Goal: Book appointment/travel/reservation

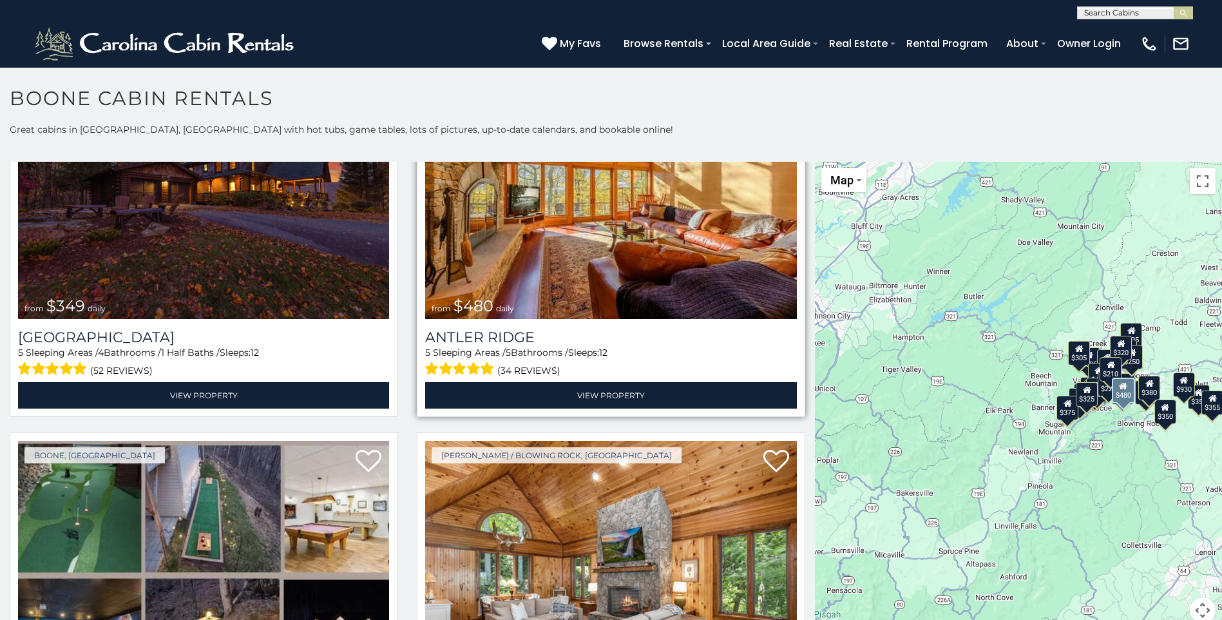
scroll to position [64, 0]
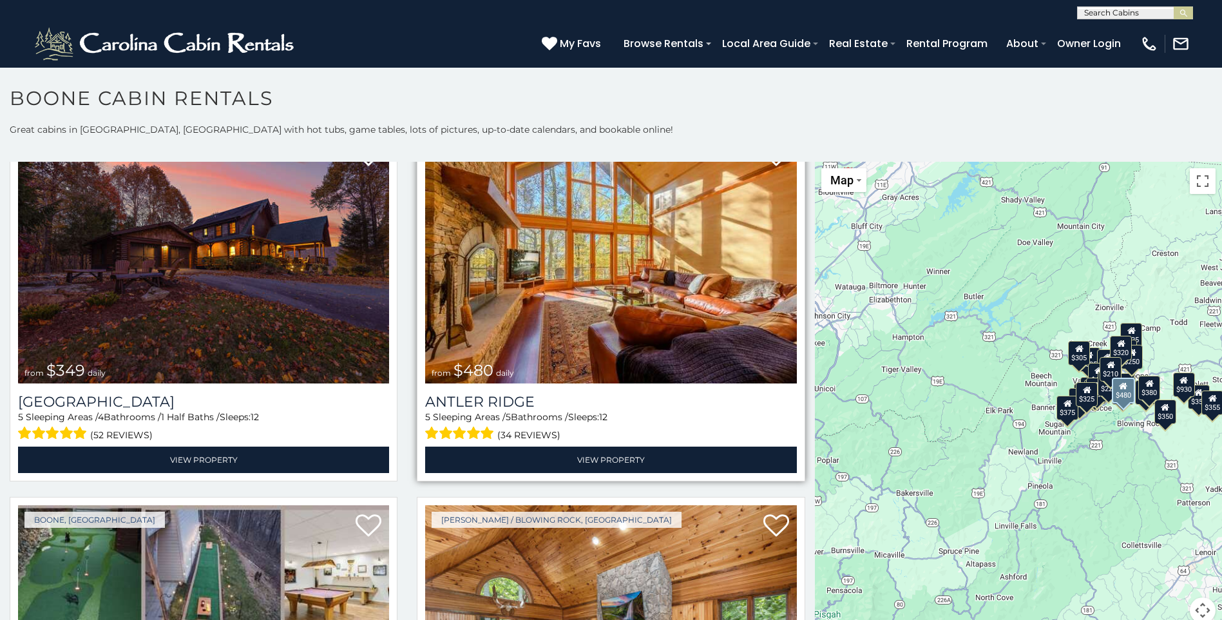
click at [566, 284] on img at bounding box center [610, 259] width 371 height 249
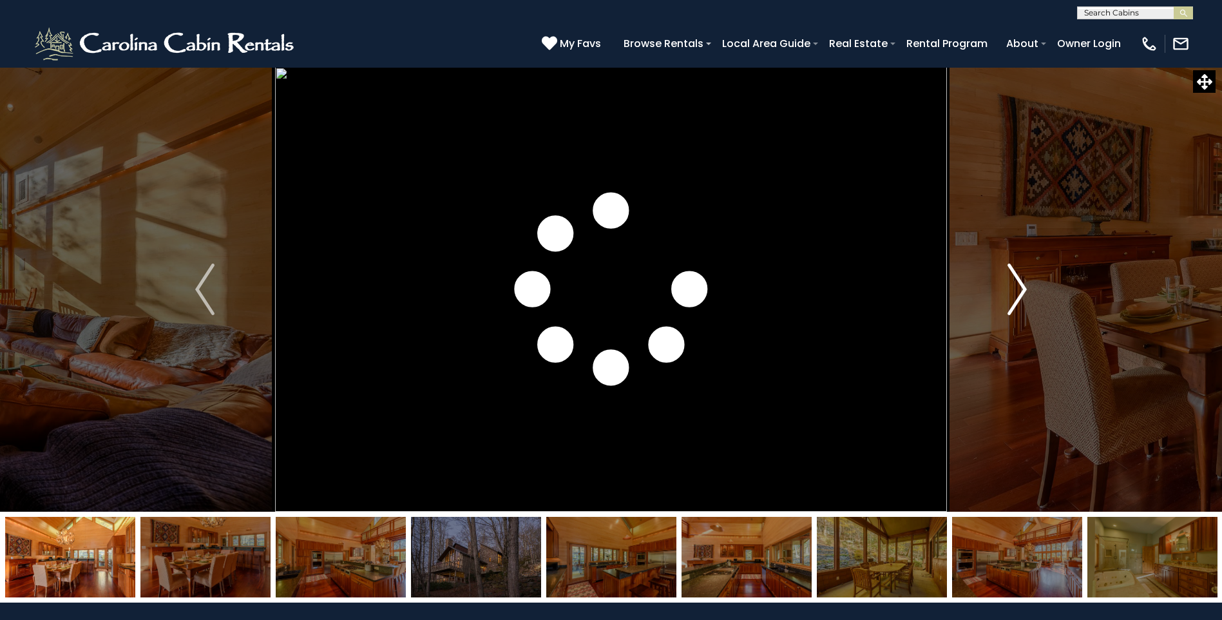
drag, startPoint x: 0, startPoint y: 0, endPoint x: 1021, endPoint y: 290, distance: 1061.8
click at [1021, 290] on img "Next" at bounding box center [1017, 290] width 19 height 52
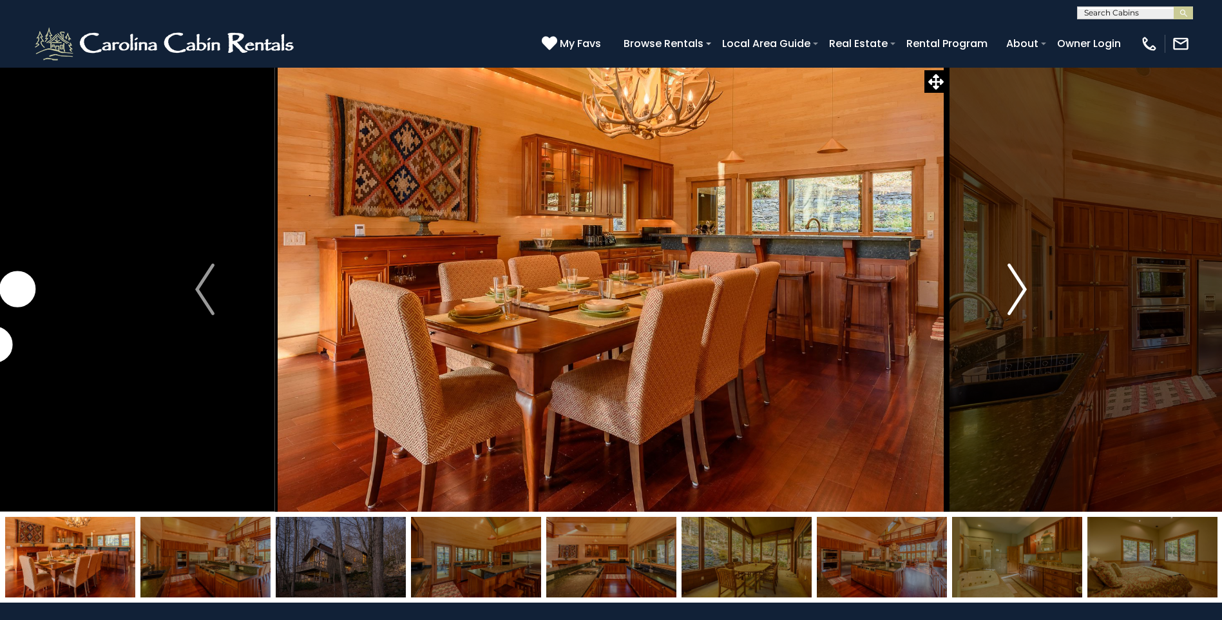
click at [1021, 290] on img "Next" at bounding box center [1017, 290] width 19 height 52
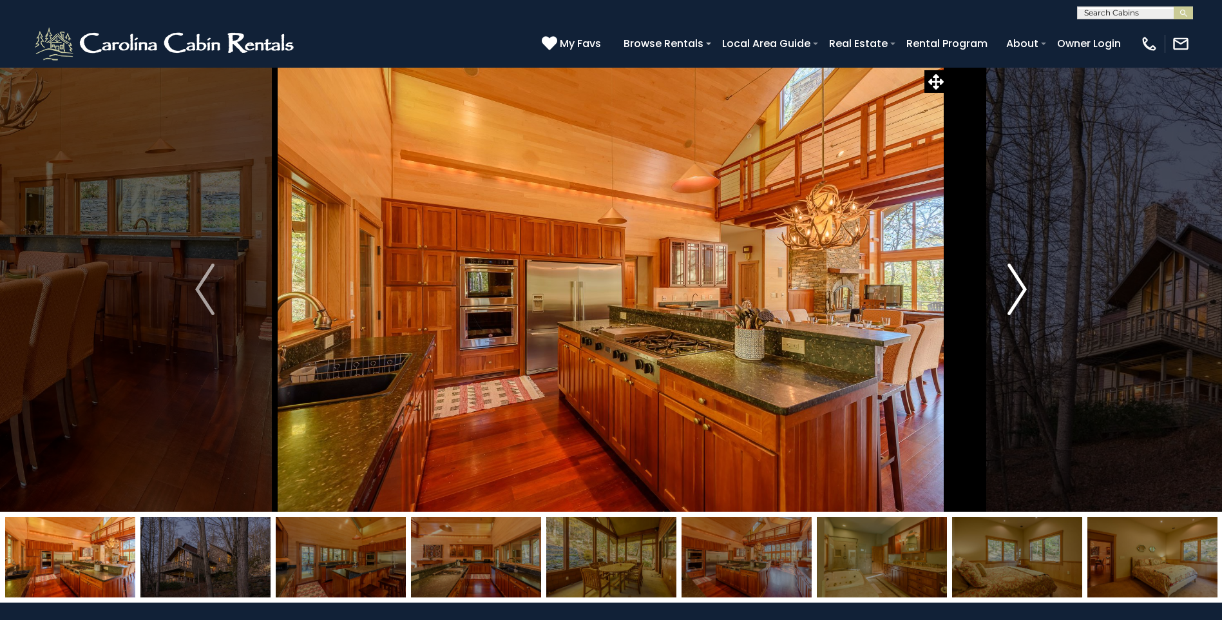
click at [1021, 290] on img "Next" at bounding box center [1017, 290] width 19 height 52
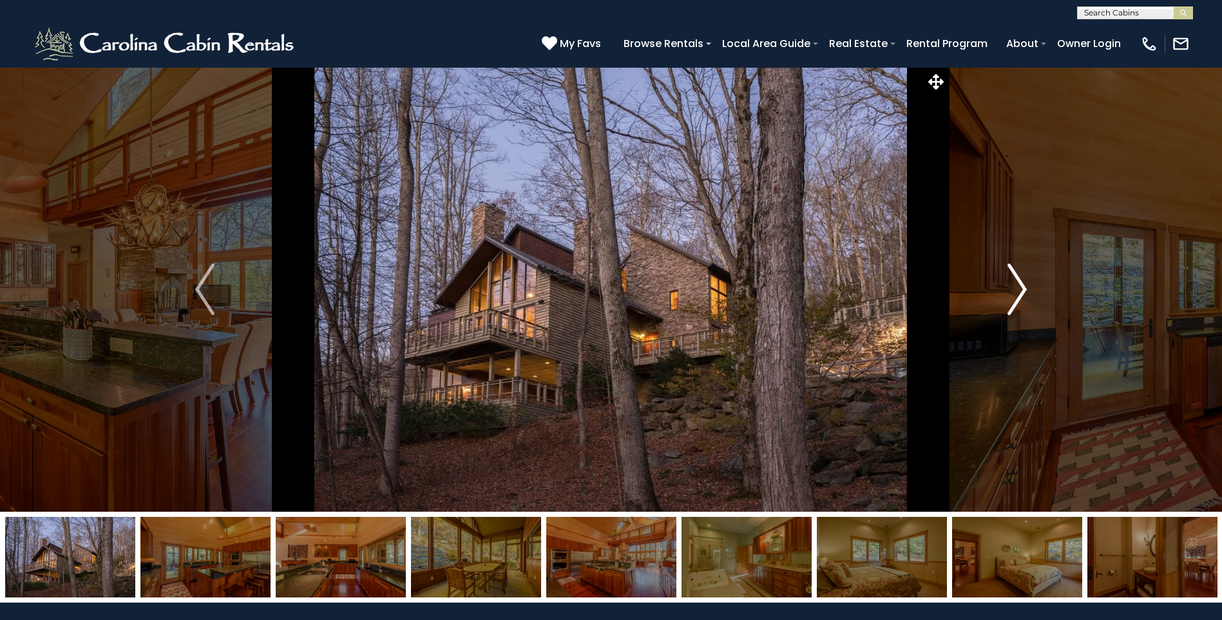
click at [1021, 290] on img "Next" at bounding box center [1017, 290] width 19 height 52
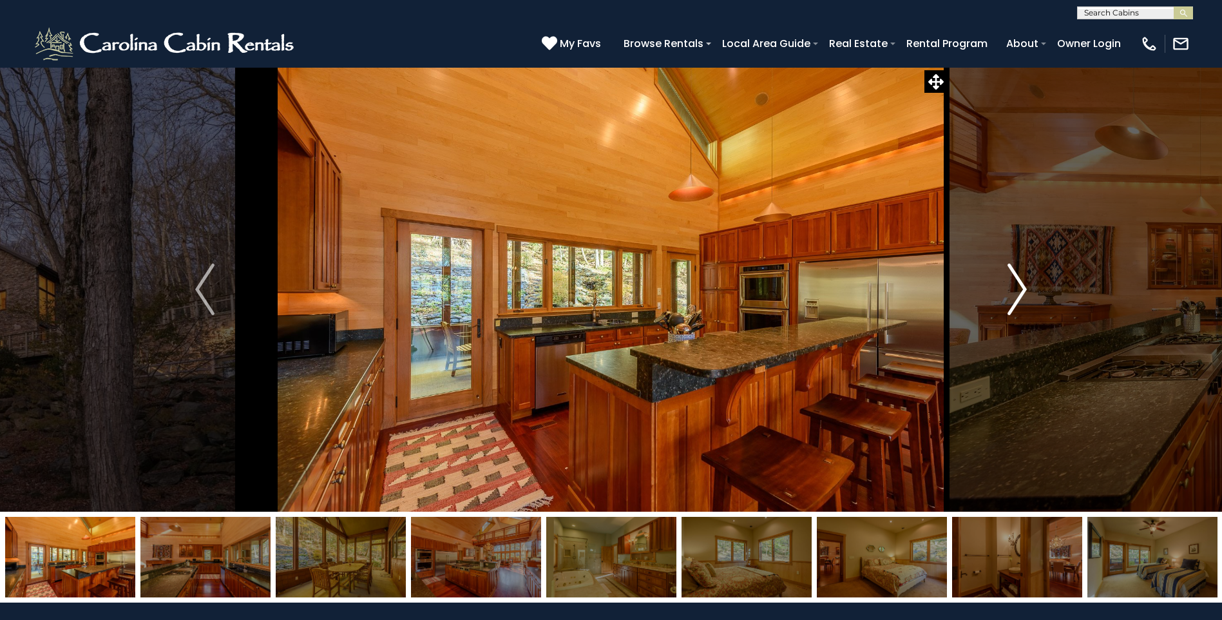
click at [1021, 290] on img "Next" at bounding box center [1017, 290] width 19 height 52
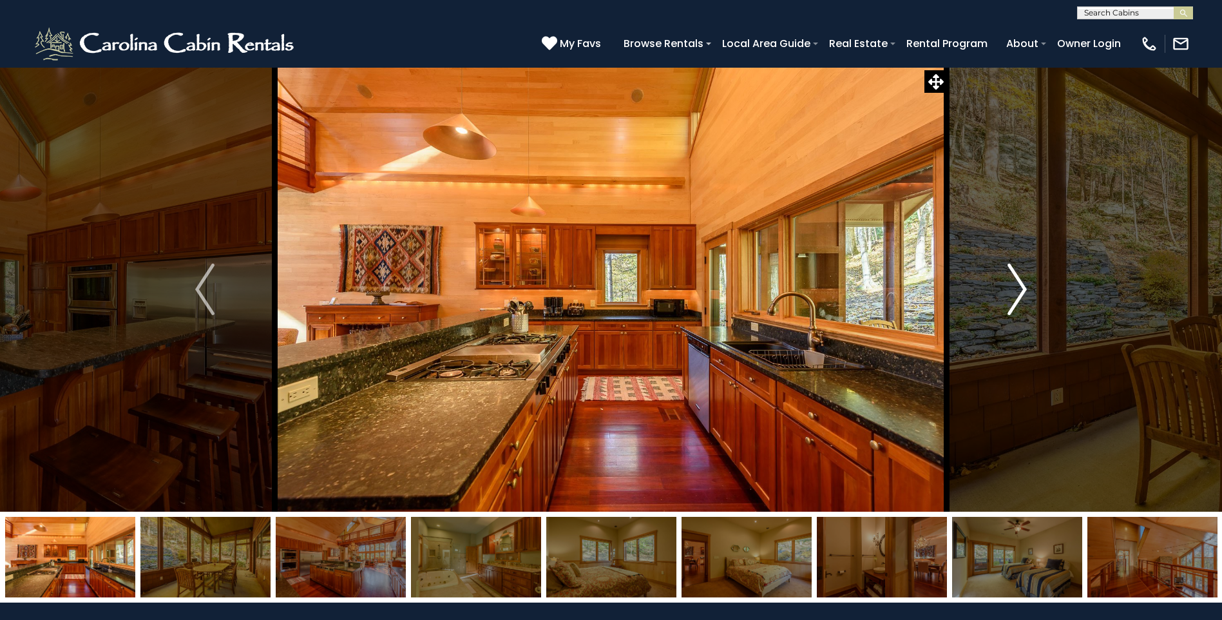
click at [1021, 290] on img "Next" at bounding box center [1017, 290] width 19 height 52
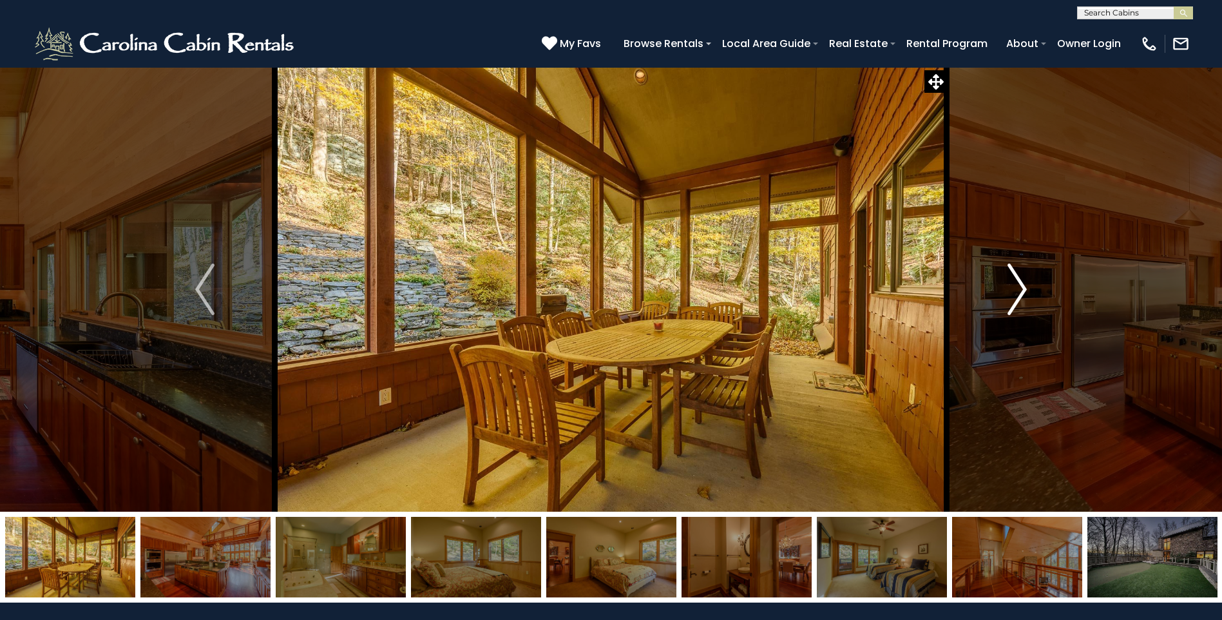
click at [1021, 290] on img "Next" at bounding box center [1017, 290] width 19 height 52
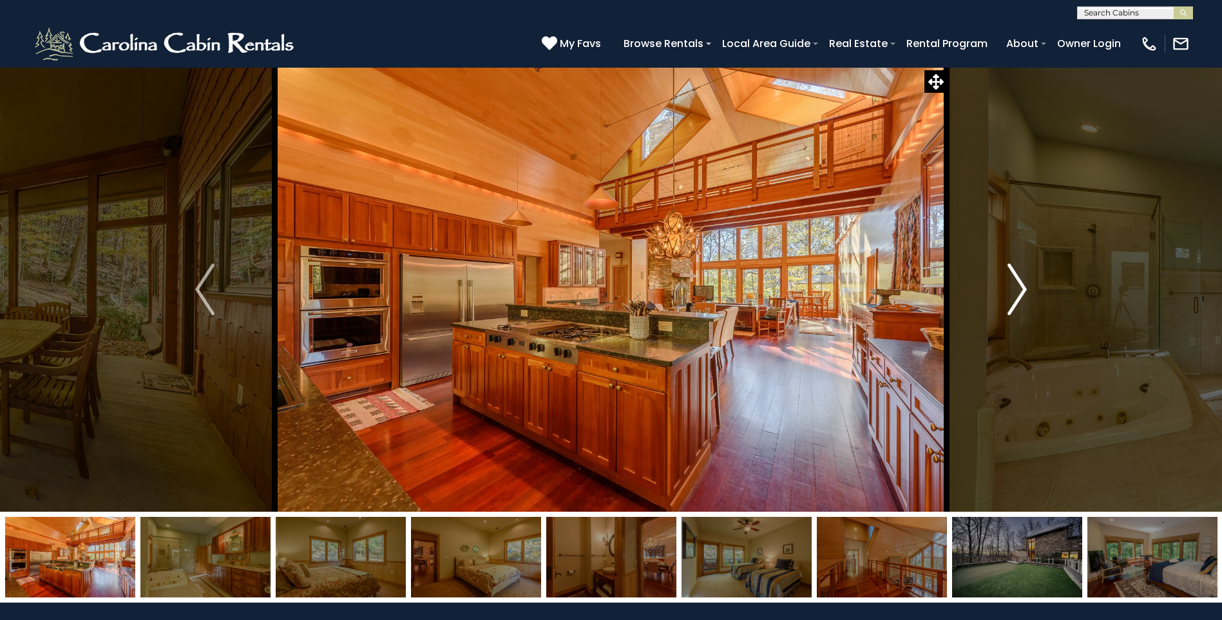
click at [1021, 290] on img "Next" at bounding box center [1017, 290] width 19 height 52
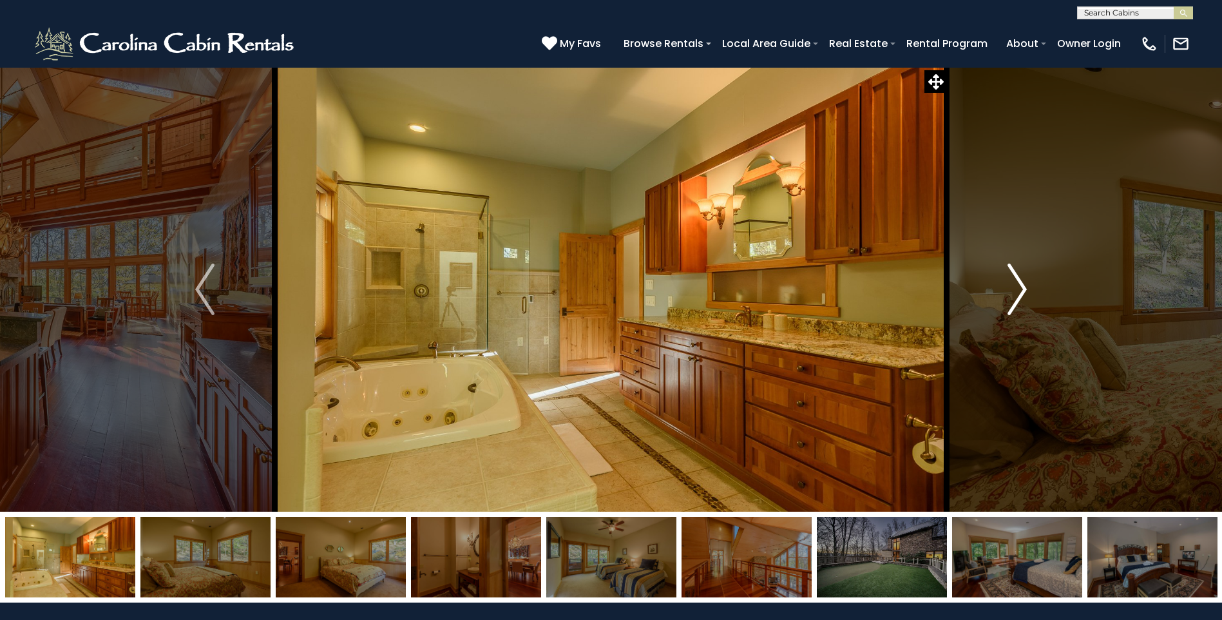
click at [1021, 290] on img "Next" at bounding box center [1017, 290] width 19 height 52
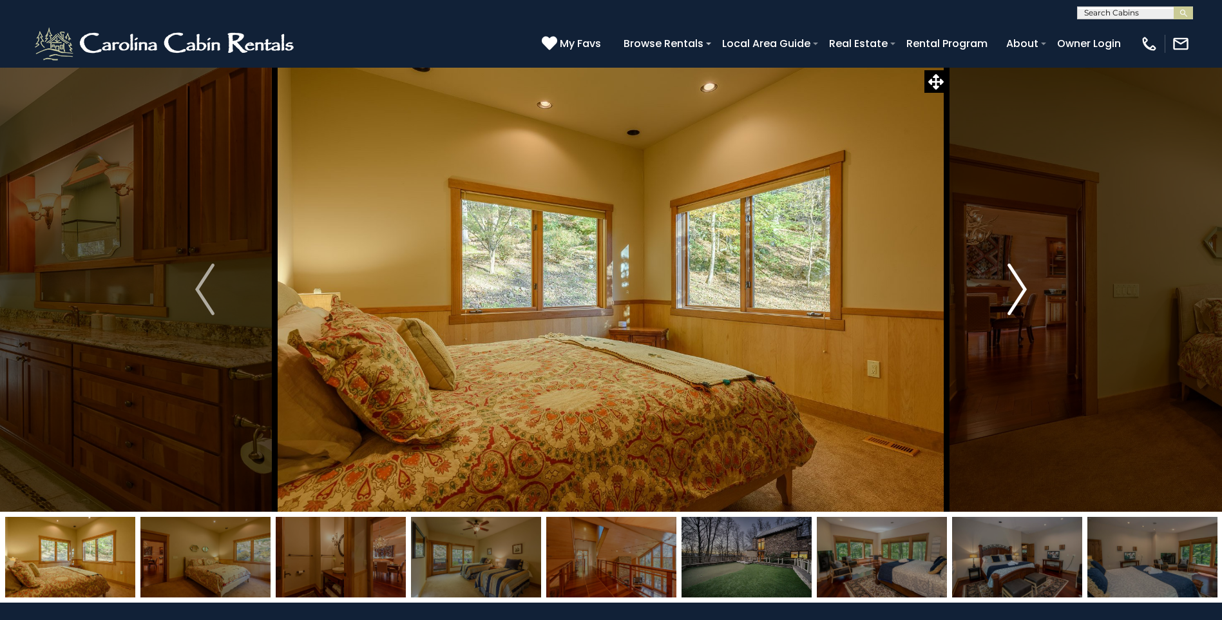
click at [1021, 290] on img "Next" at bounding box center [1017, 290] width 19 height 52
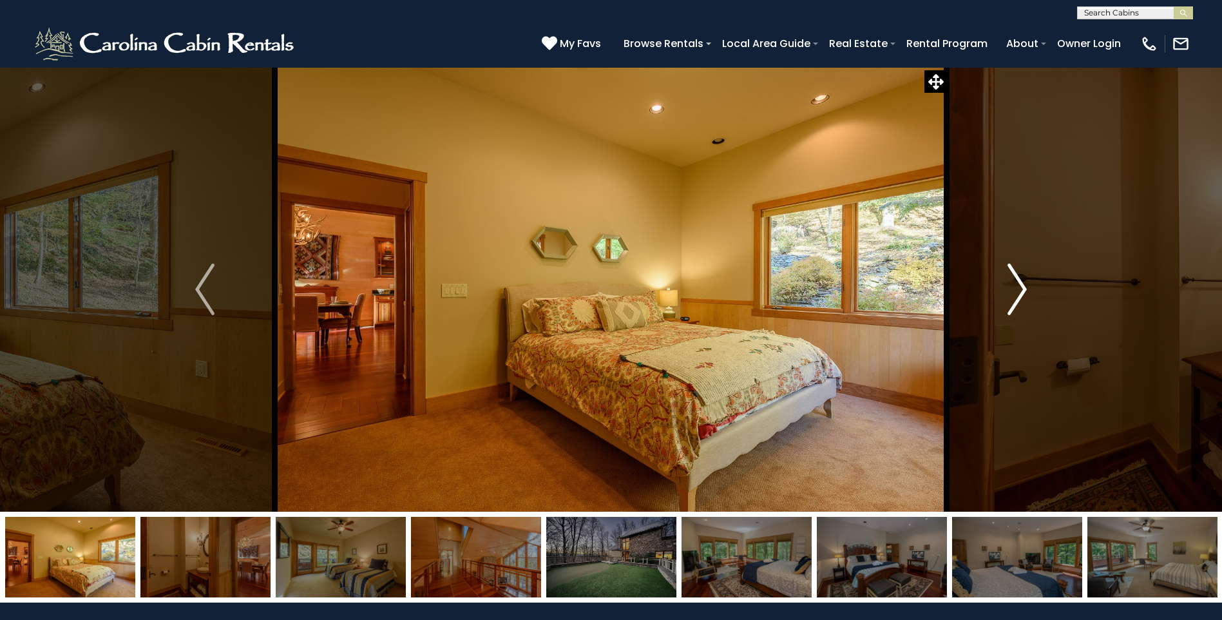
click at [1021, 290] on img "Next" at bounding box center [1017, 290] width 19 height 52
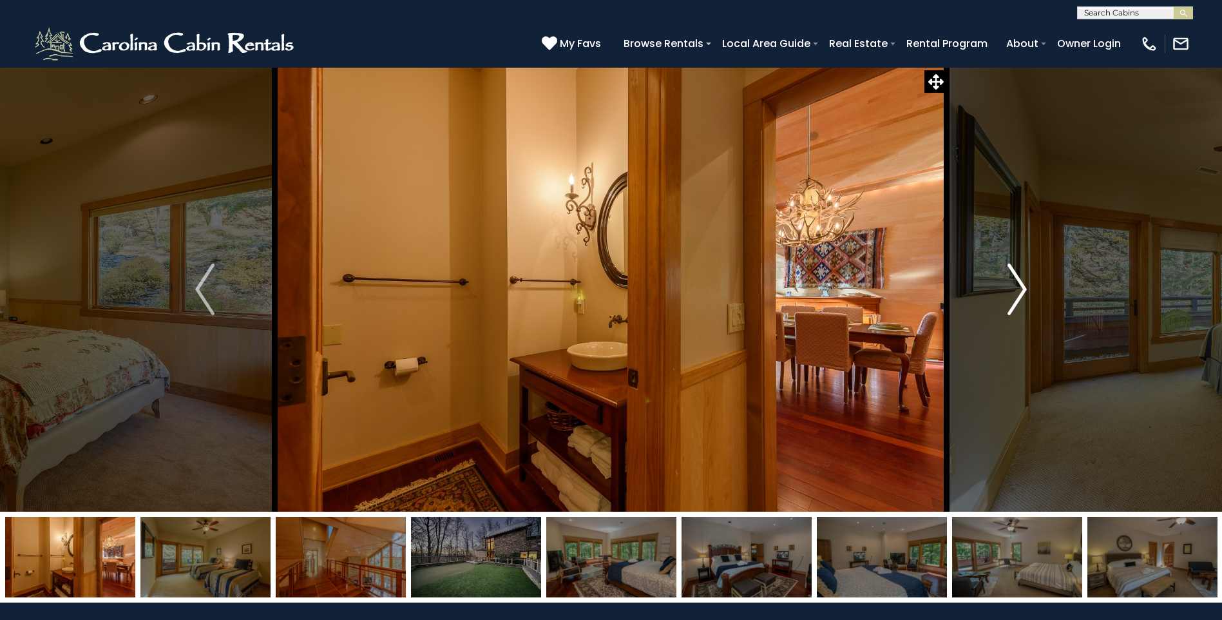
click at [1021, 290] on img "Next" at bounding box center [1017, 290] width 19 height 52
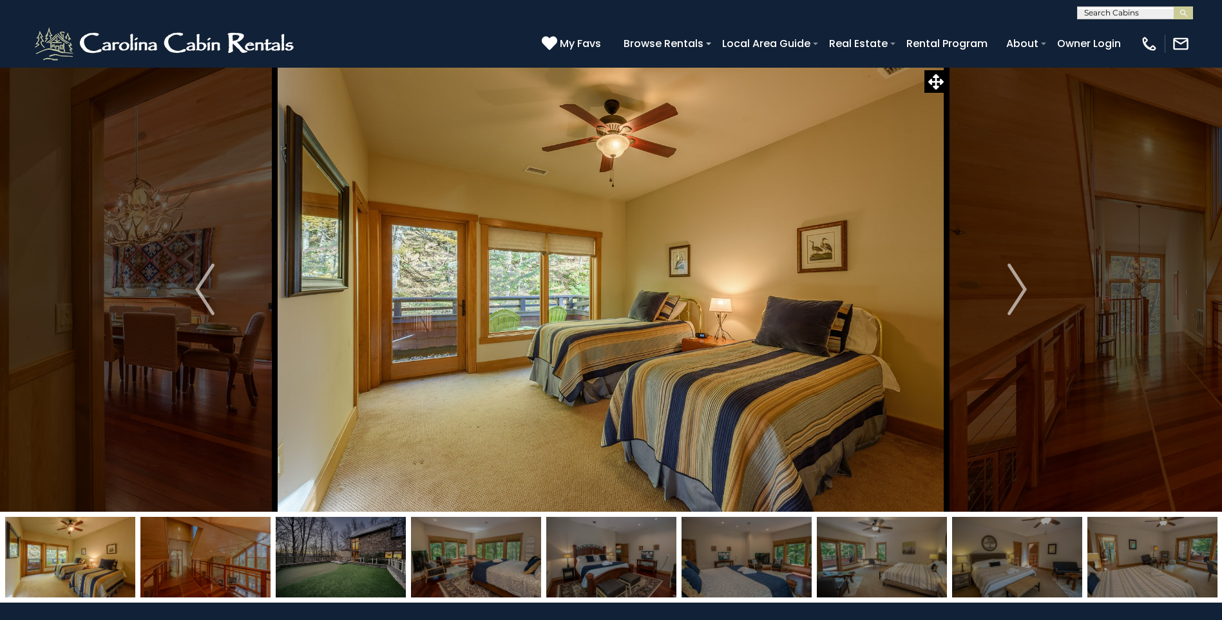
click at [322, 562] on img at bounding box center [341, 557] width 130 height 81
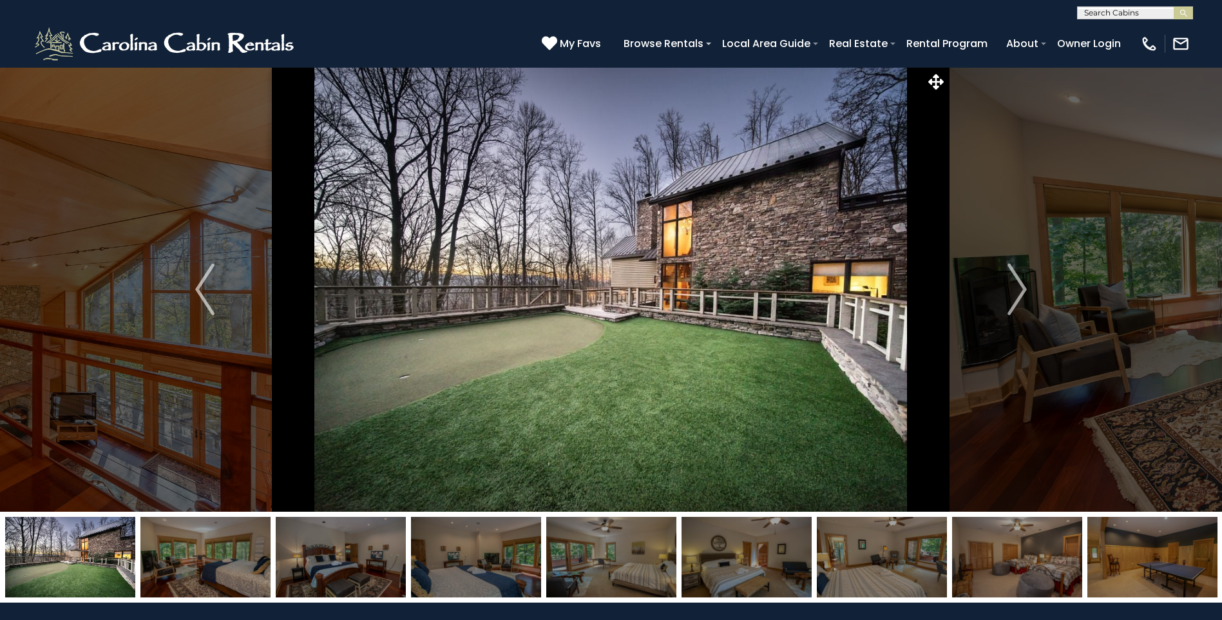
click at [476, 550] on img at bounding box center [476, 557] width 130 height 81
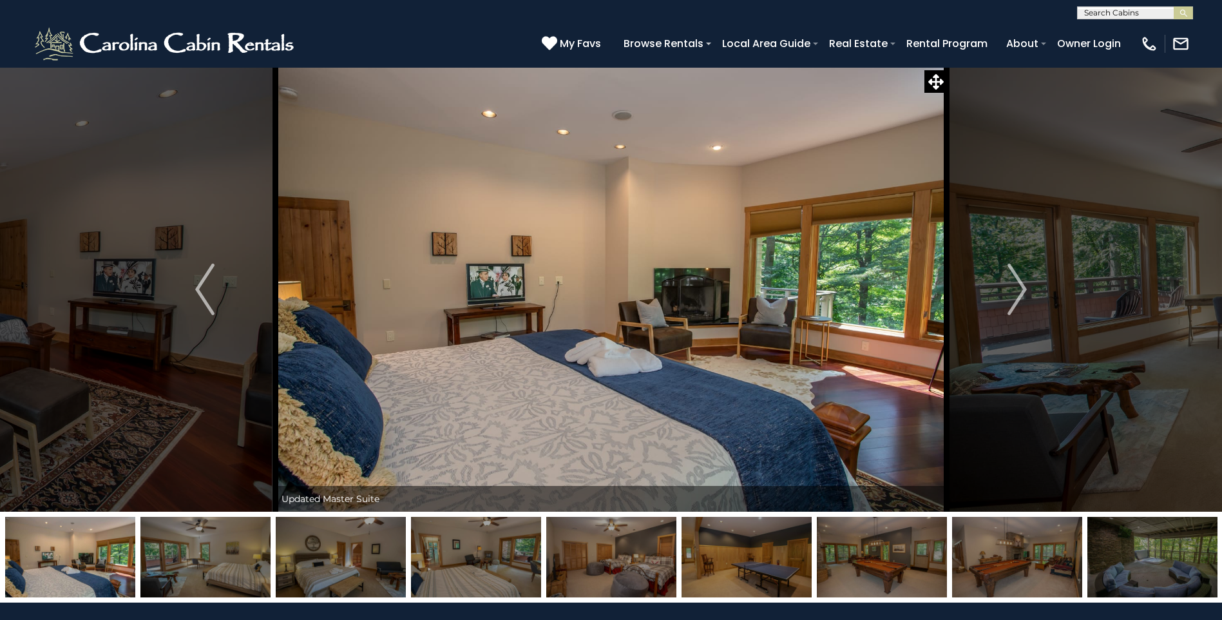
click at [591, 555] on img at bounding box center [611, 557] width 130 height 81
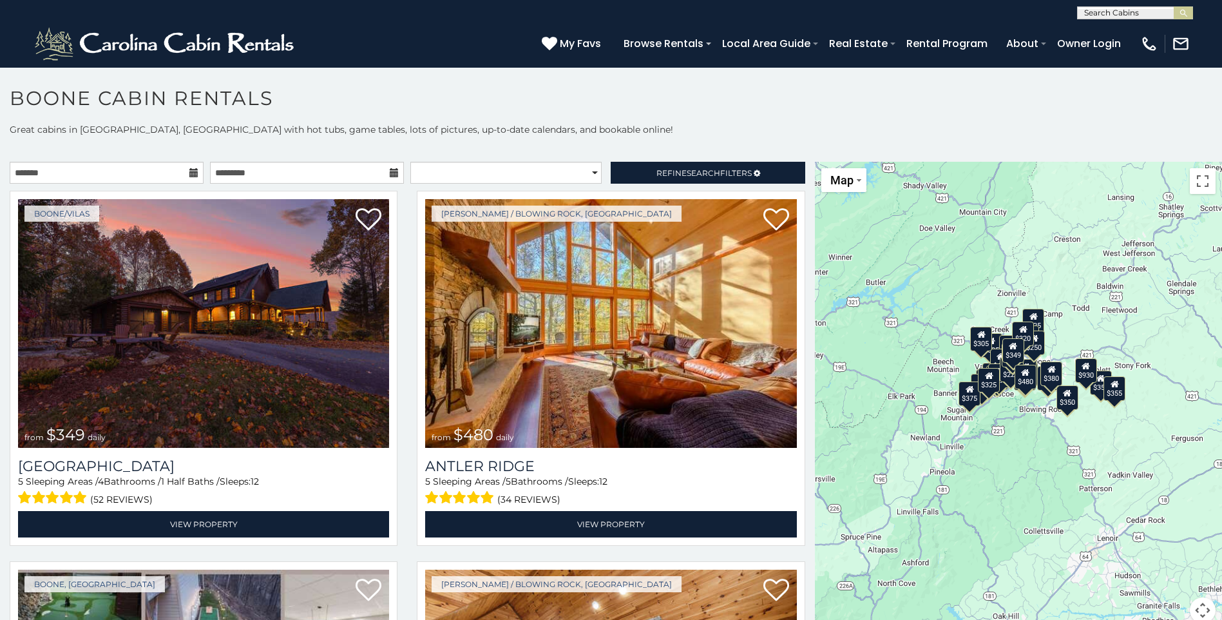
drag, startPoint x: 998, startPoint y: 376, endPoint x: 883, endPoint y: 356, distance: 115.8
click at [883, 356] on div "$349 $480 $525 $315 $355 $635 $675 $930 $400 $451 $330 $400 $485 $460 $395 $695…" at bounding box center [1018, 400] width 407 height 477
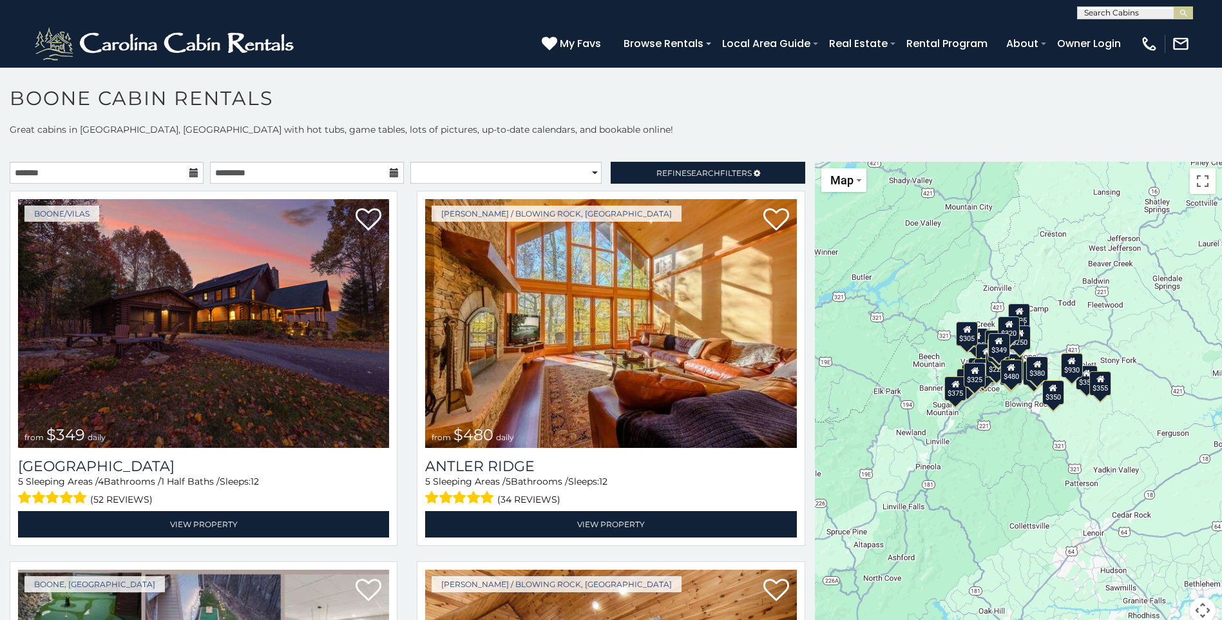
click at [931, 302] on div "$349 $480 $525 $315 $355 $635 $675 $930 $400 $451 $330 $400 $485 $460 $395 $695…" at bounding box center [1018, 400] width 407 height 477
click at [1195, 186] on button "Toggle fullscreen view" at bounding box center [1203, 181] width 26 height 26
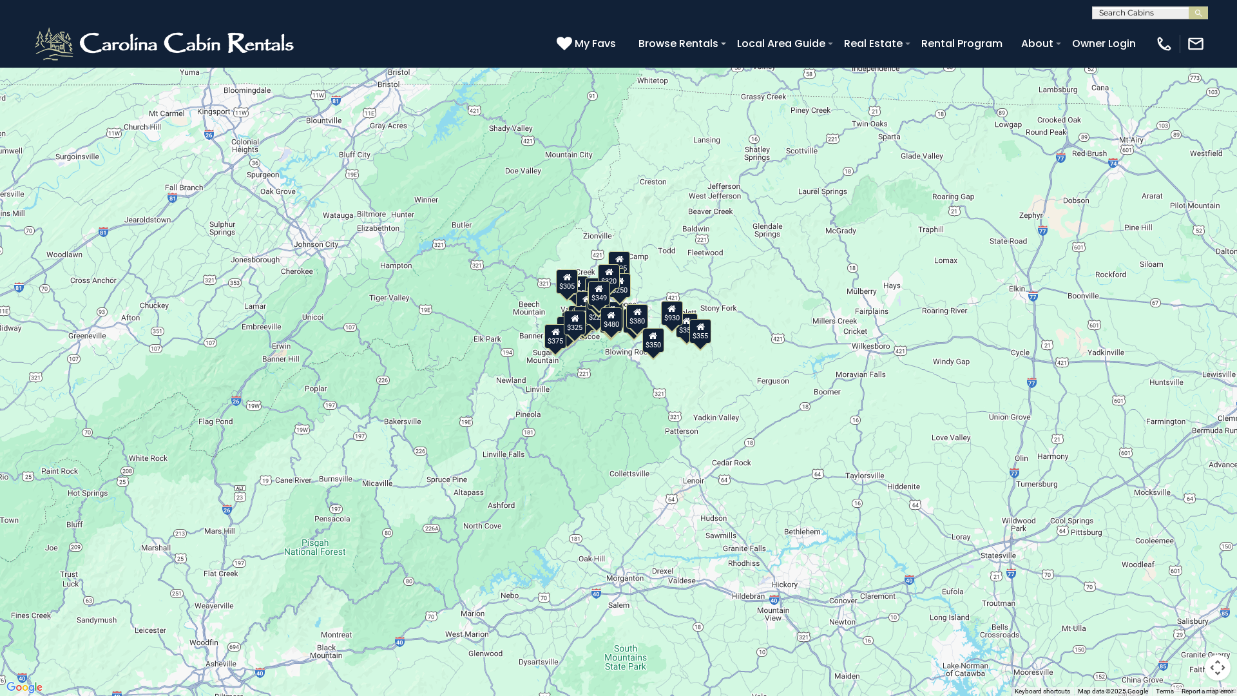
click at [692, 382] on div "$349 $480 $525 $315 $355 $635 $675 $930 $400 $451 $330 $400 $485 $460 $395 $695…" at bounding box center [618, 348] width 1237 height 696
click at [44, 28] on button "Map" at bounding box center [28, 18] width 45 height 24
click at [43, 39] on li "Satellite" at bounding box center [45, 42] width 75 height 20
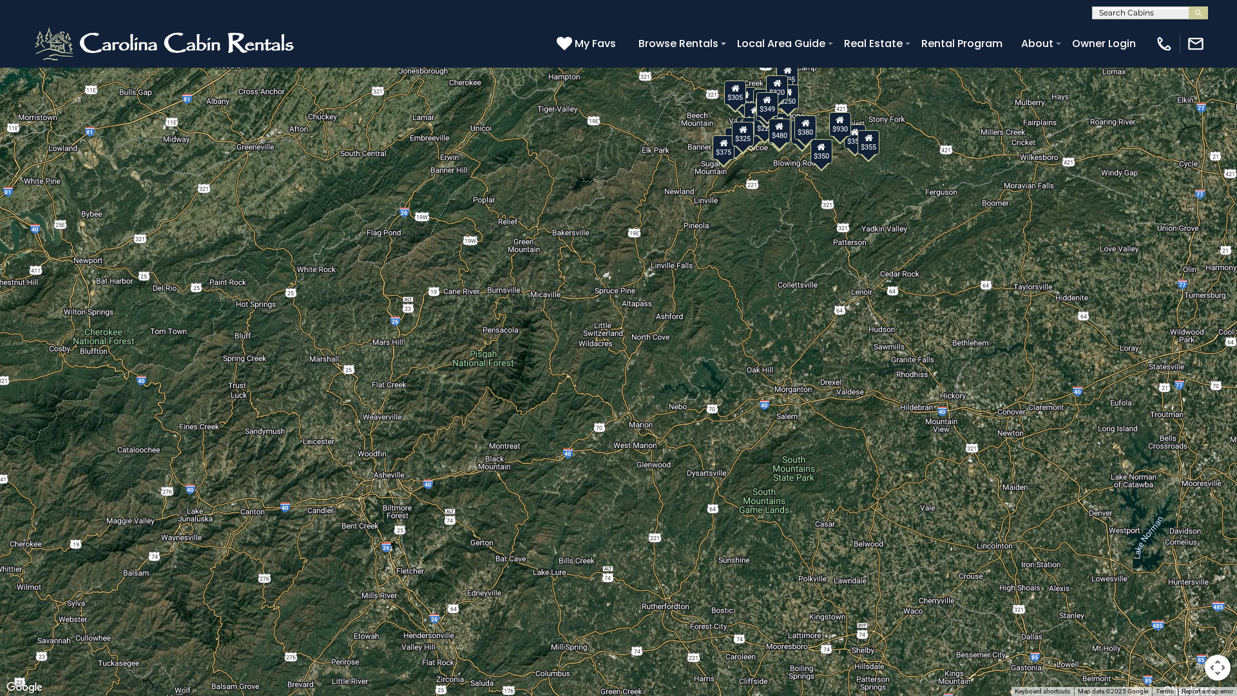
drag, startPoint x: 423, startPoint y: 389, endPoint x: 594, endPoint y: 198, distance: 256.0
click at [594, 198] on div "$349 $480 $525 $315 $355 $635 $675 $930 $400 $451 $330 $400 $485 $460 $395 $695…" at bounding box center [618, 348] width 1237 height 696
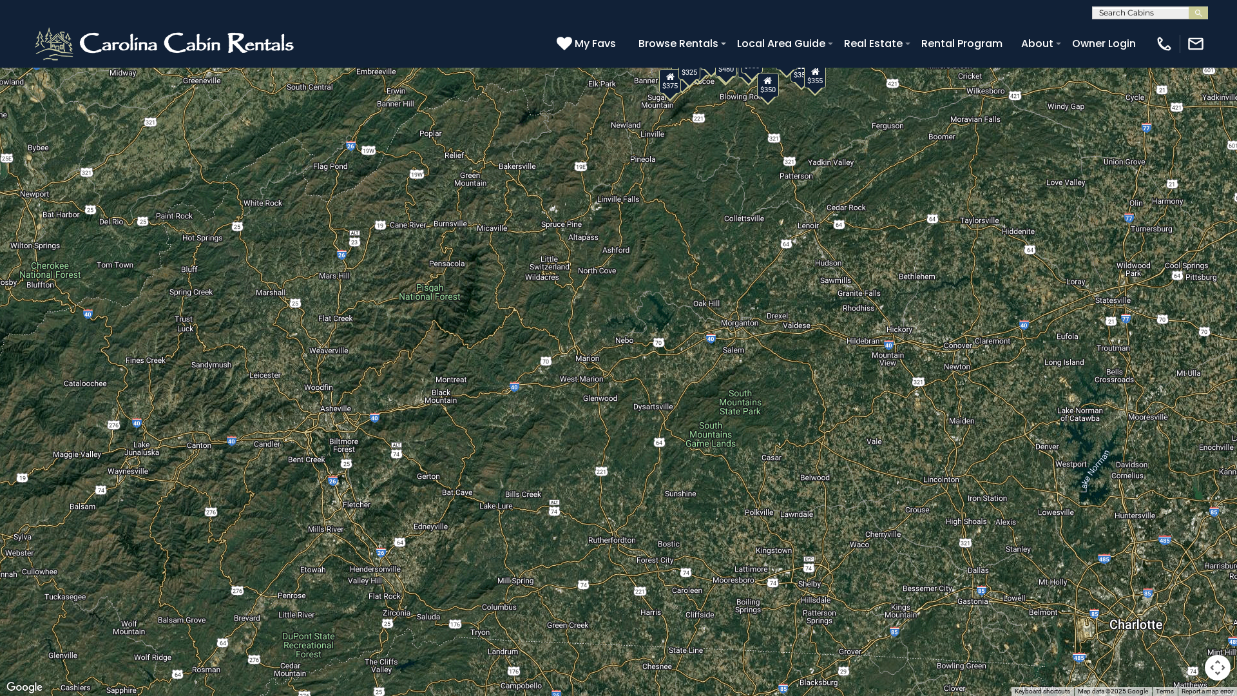
drag, startPoint x: 554, startPoint y: 316, endPoint x: 537, endPoint y: 242, distance: 76.0
click at [537, 242] on div "$349 $480 $525 $315 $355 $635 $675 $930 $400 $451 $330 $400 $485 $460 $395 $695…" at bounding box center [618, 348] width 1237 height 696
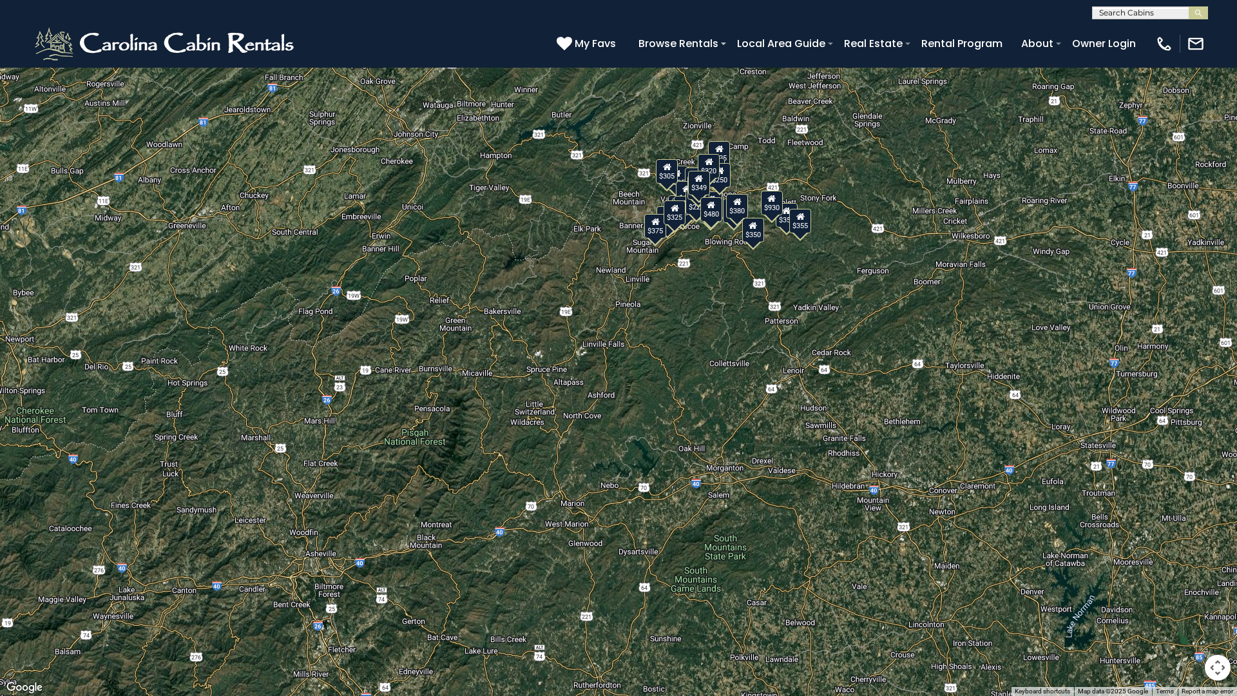
drag, startPoint x: 357, startPoint y: 346, endPoint x: 372, endPoint y: 406, distance: 61.9
click at [348, 488] on div "$349 $480 $525 $315 $355 $635 $675 $930 $400 $451 $330 $400 $485 $460 $395 $695…" at bounding box center [618, 348] width 1237 height 696
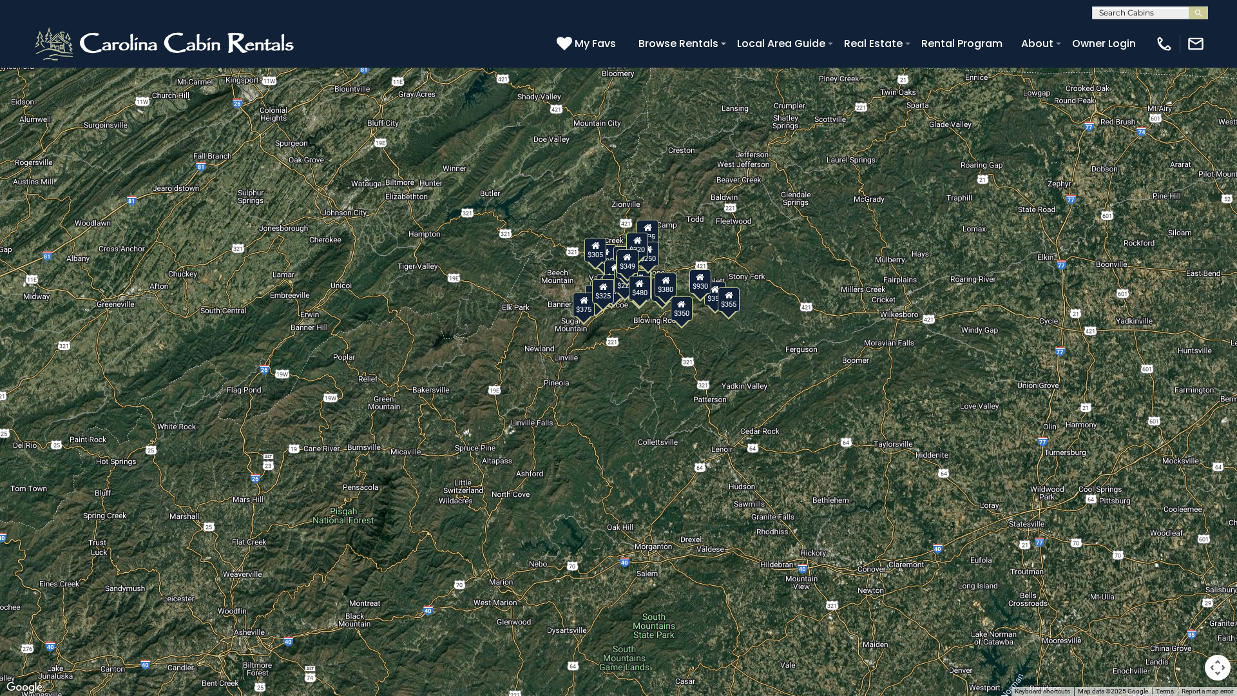
drag, startPoint x: 485, startPoint y: 405, endPoint x: 603, endPoint y: 320, distance: 145.9
click at [436, 439] on div "$349 $480 $525 $315 $355 $635 $675 $930 $400 $451 $330 $400 $485 $460 $395 $695…" at bounding box center [618, 348] width 1237 height 696
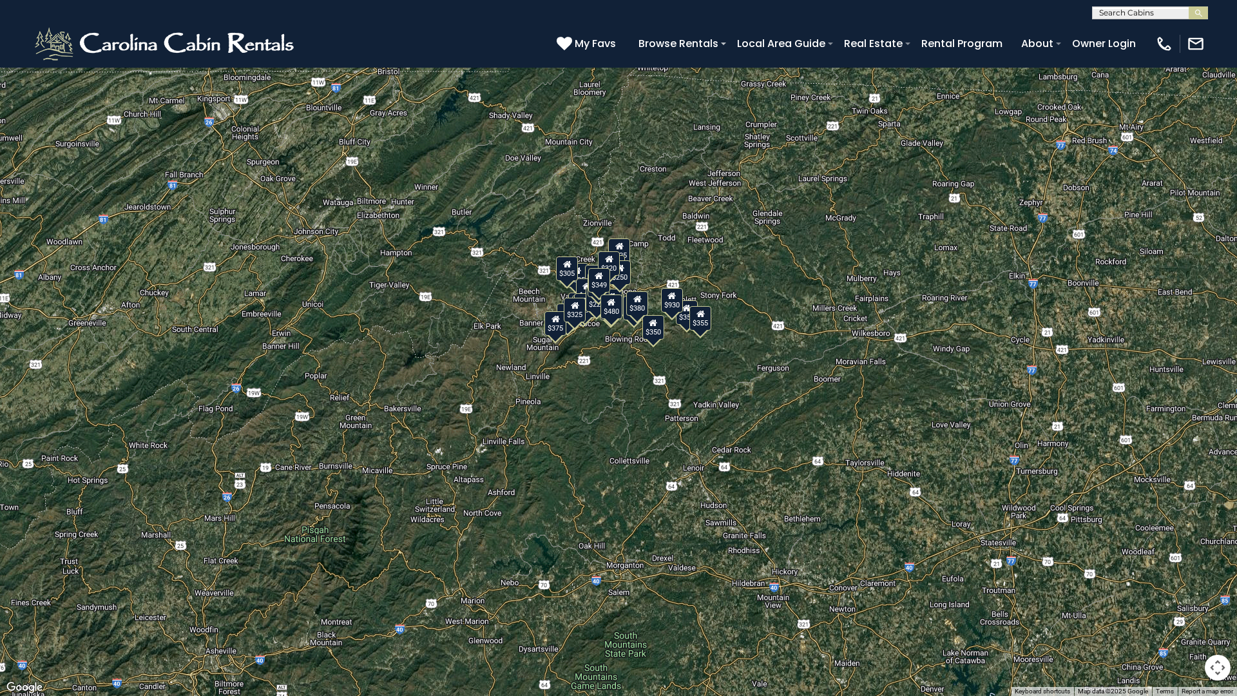
click at [1217, 23] on button "Toggle fullscreen view" at bounding box center [1218, 19] width 26 height 26
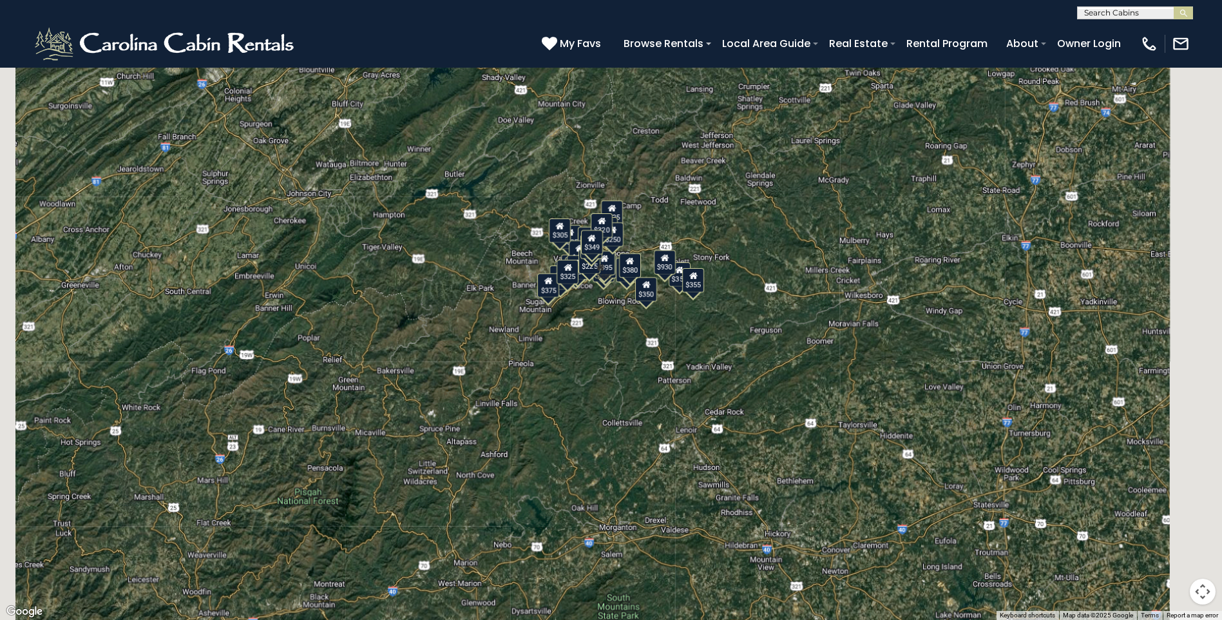
scroll to position [193, 0]
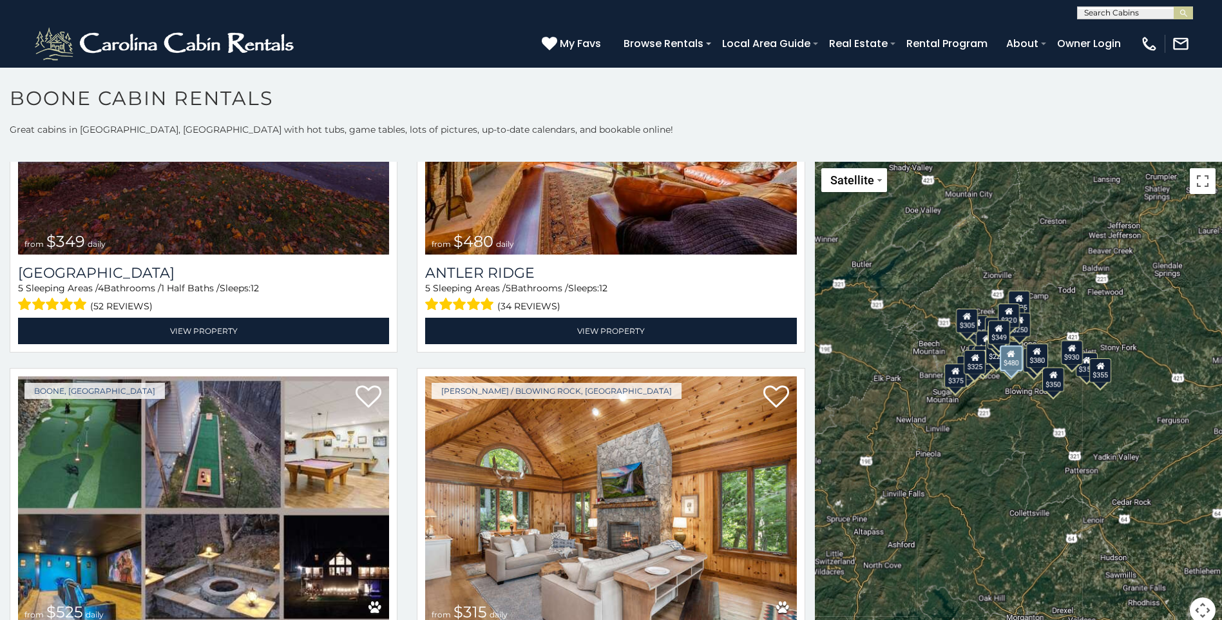
click at [1047, 389] on div "$350" at bounding box center [1054, 379] width 22 height 24
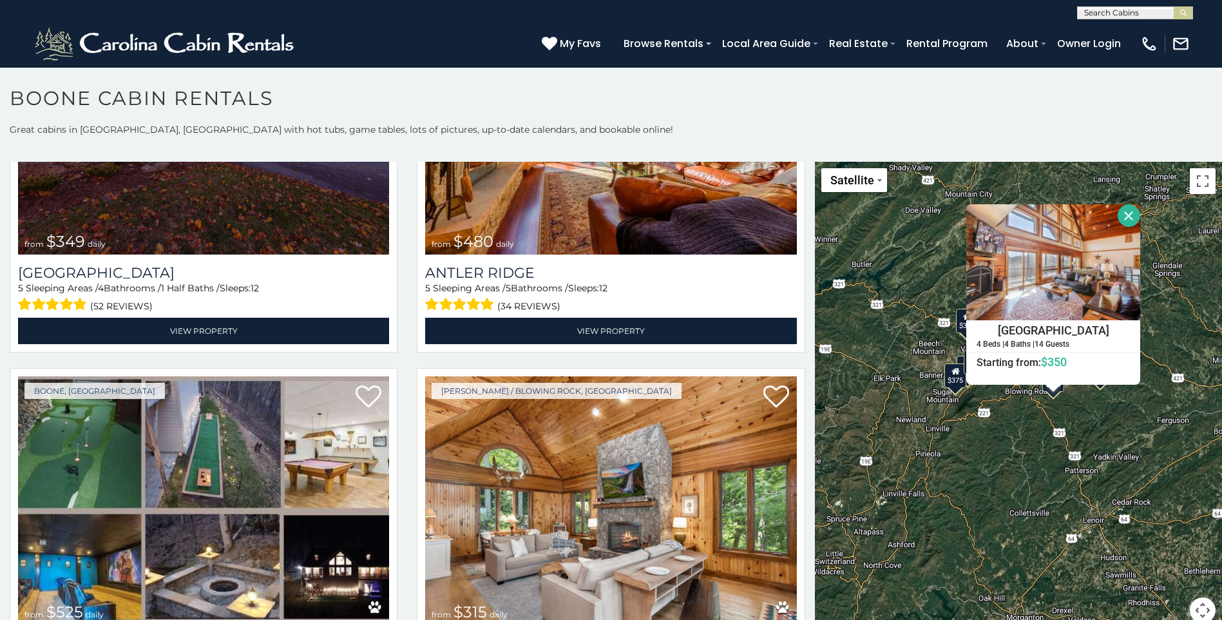
click at [986, 432] on div "$349 $480 $525 $315 $355 $635 $675 $930 $400 $451 $330 $400 $485 $460 $395 $695…" at bounding box center [1018, 400] width 407 height 477
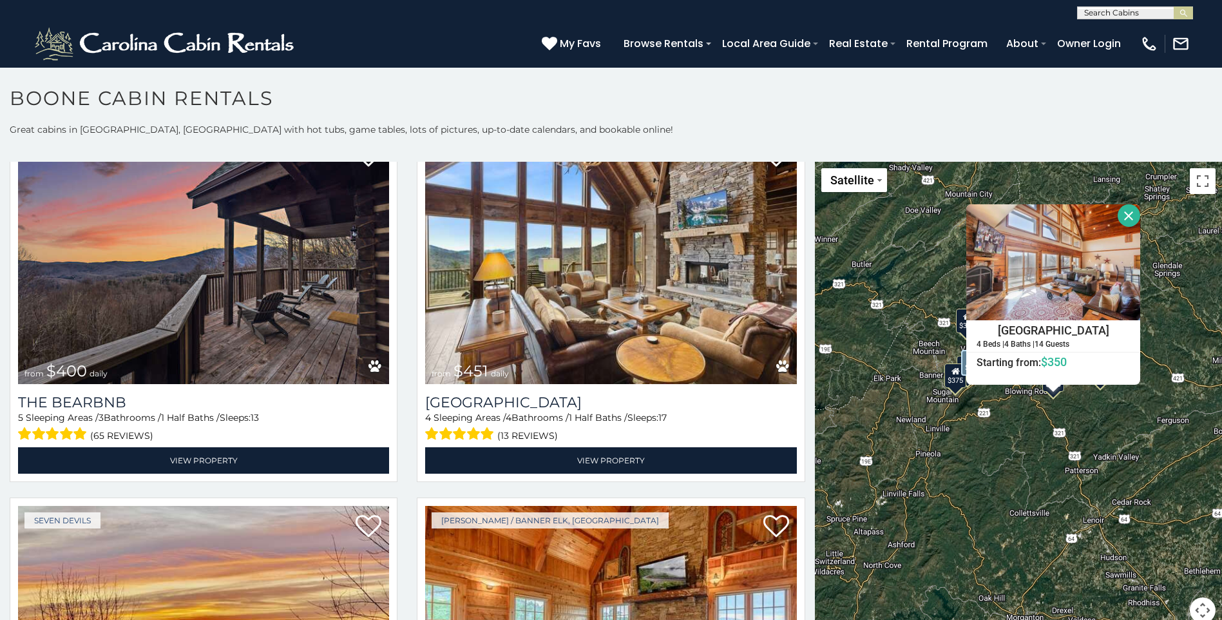
scroll to position [1804, 0]
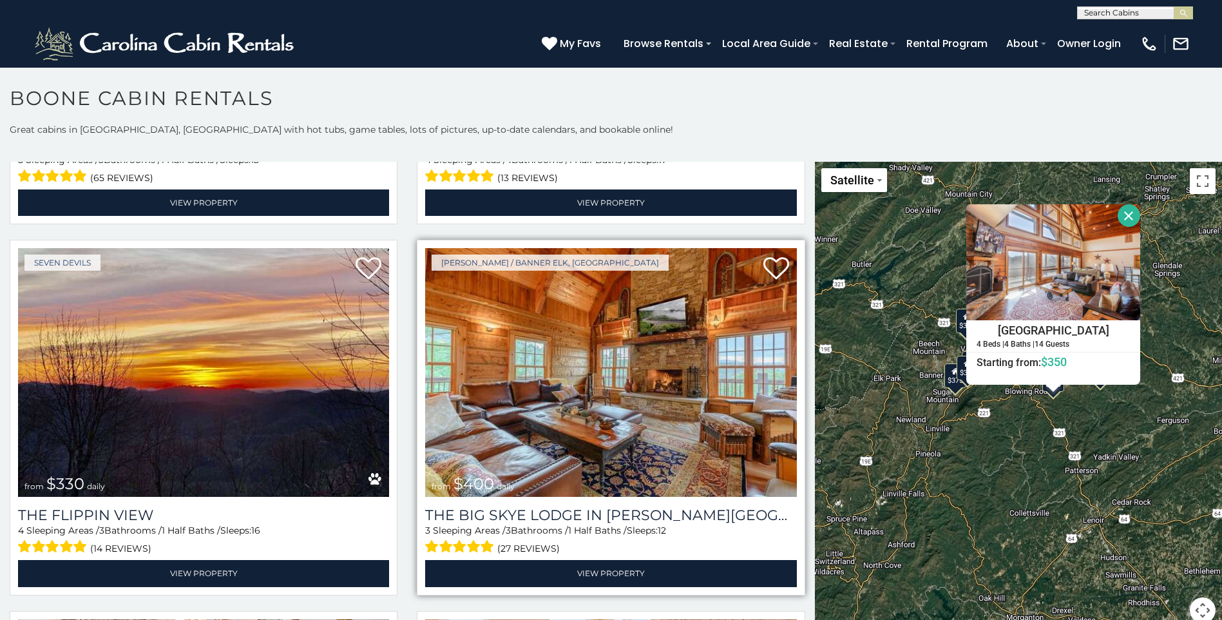
click at [616, 320] on img at bounding box center [610, 372] width 371 height 249
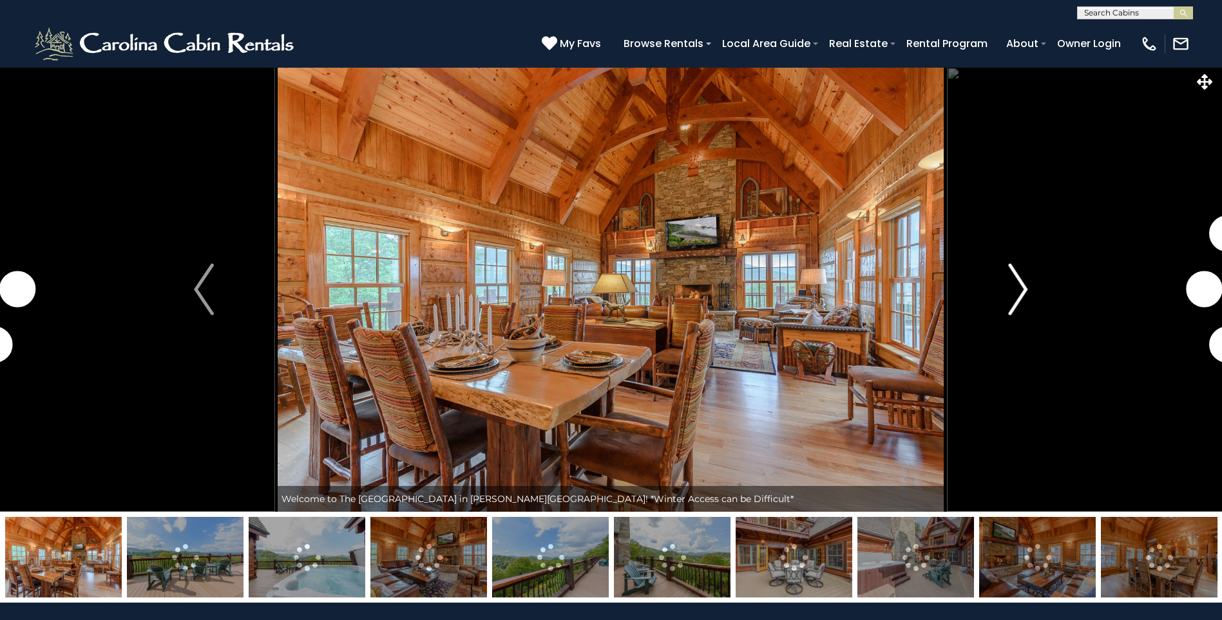
click at [1021, 291] on img "Next" at bounding box center [1018, 290] width 19 height 52
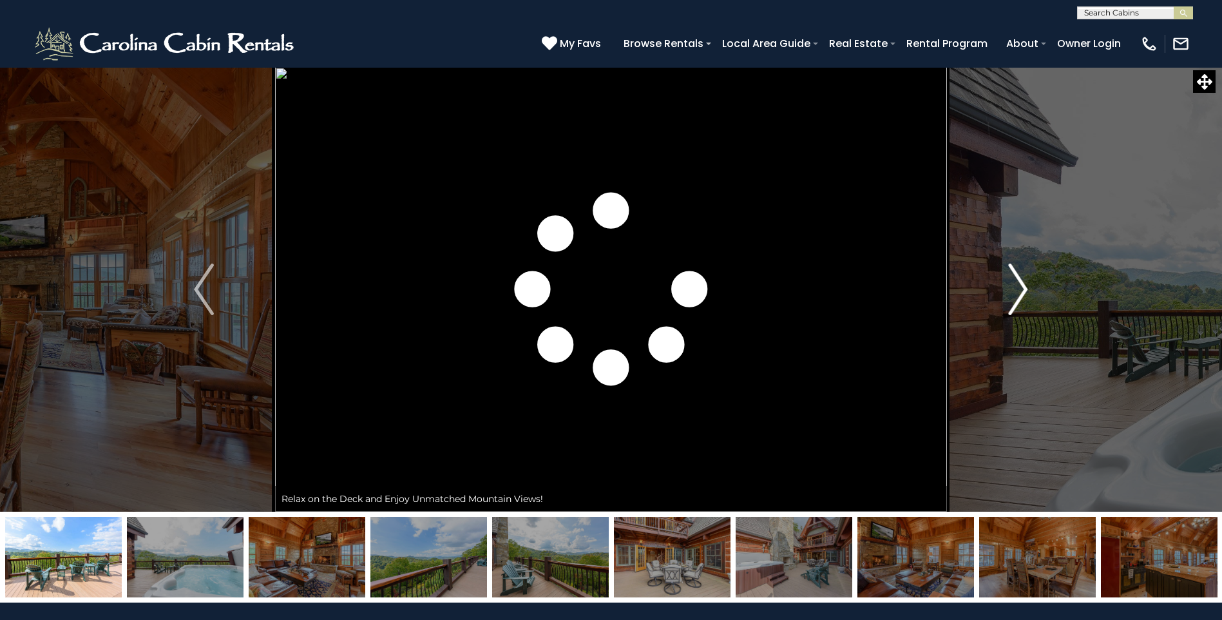
click at [1021, 291] on img "Next" at bounding box center [1018, 290] width 19 height 52
